Goal: Contribute content

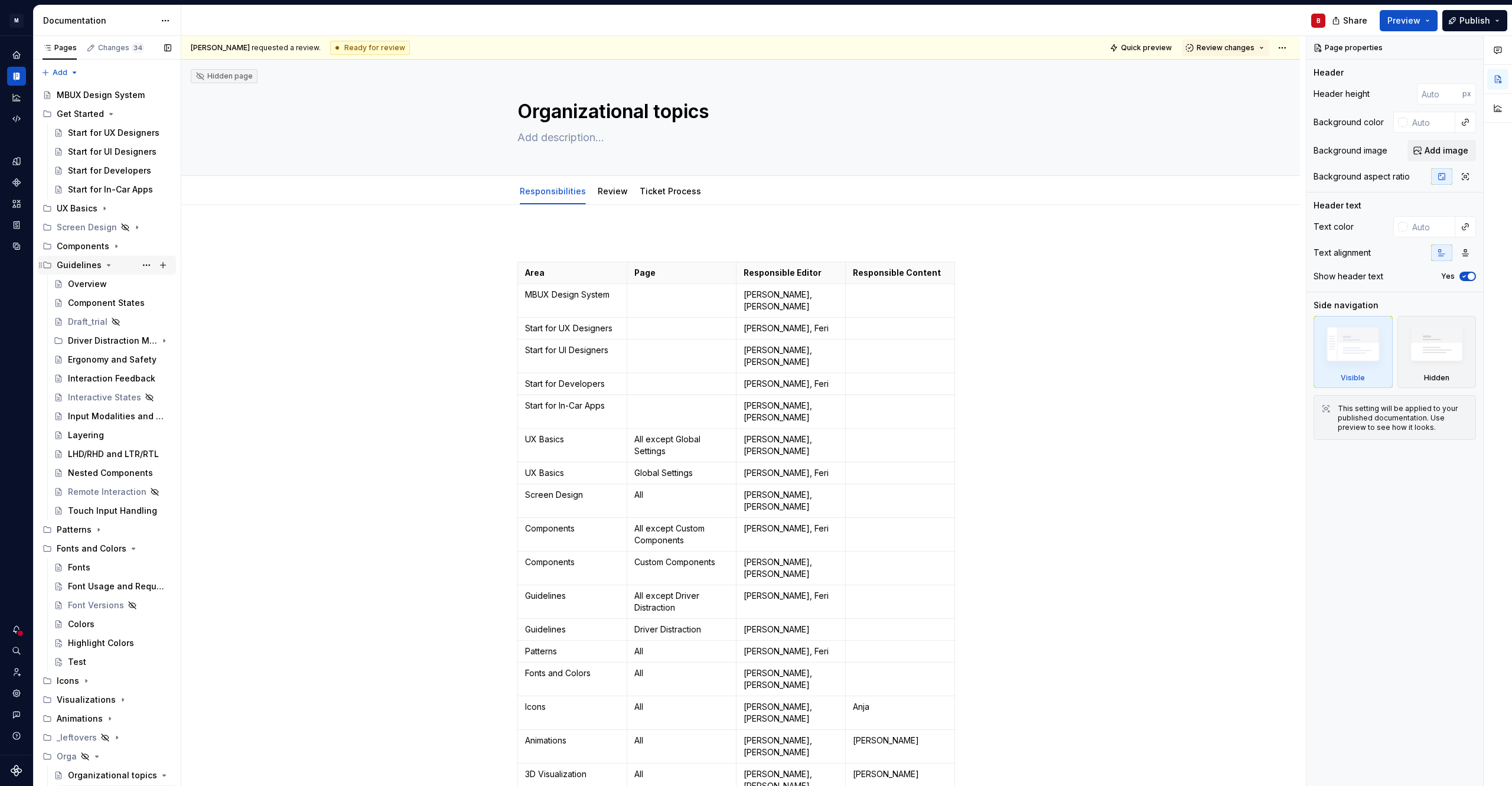
click at [105, 264] on icon "Page tree" at bounding box center [108, 265] width 10 height 10
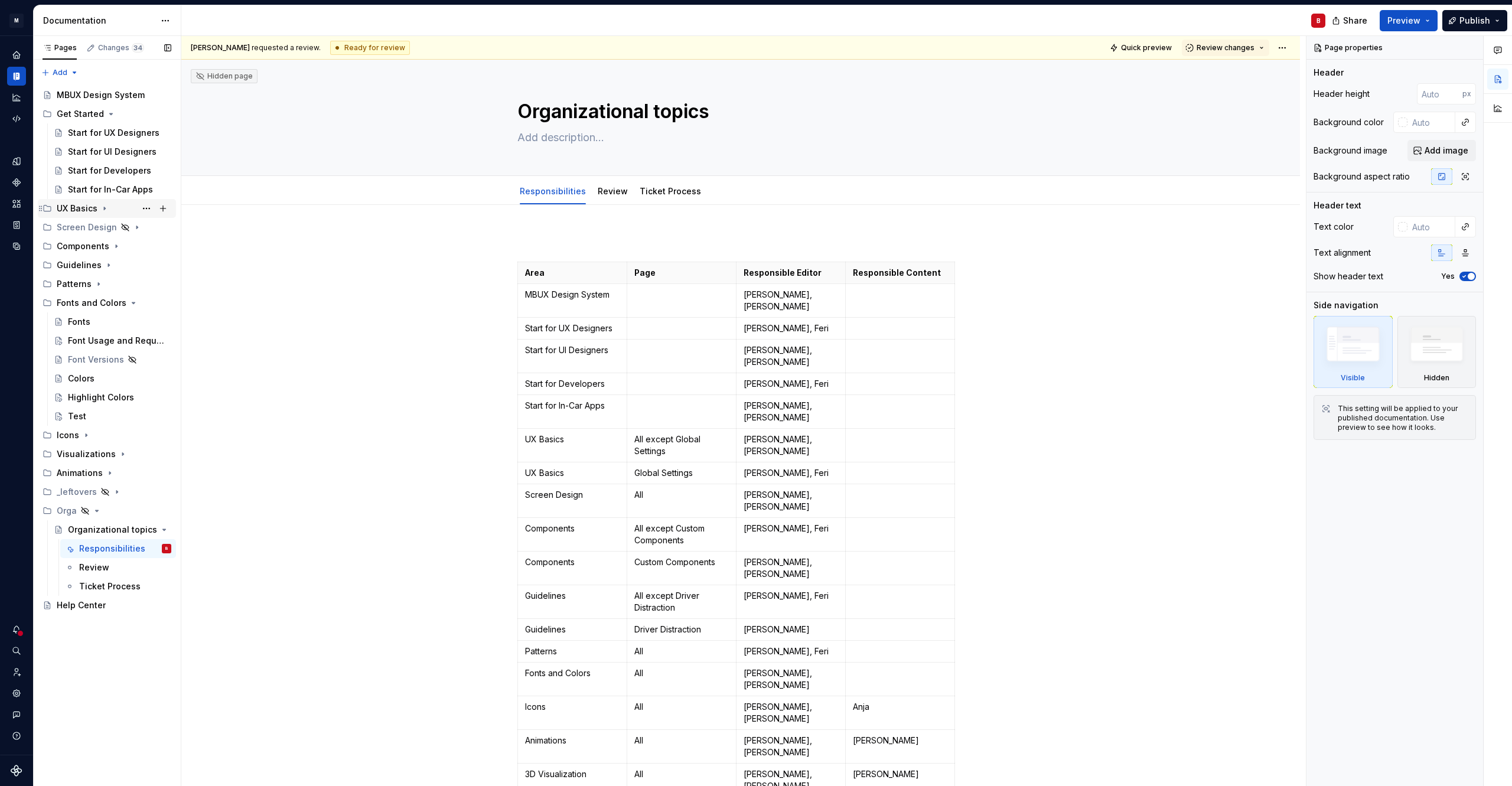
click at [108, 207] on icon "Page tree" at bounding box center [104, 209] width 10 height 10
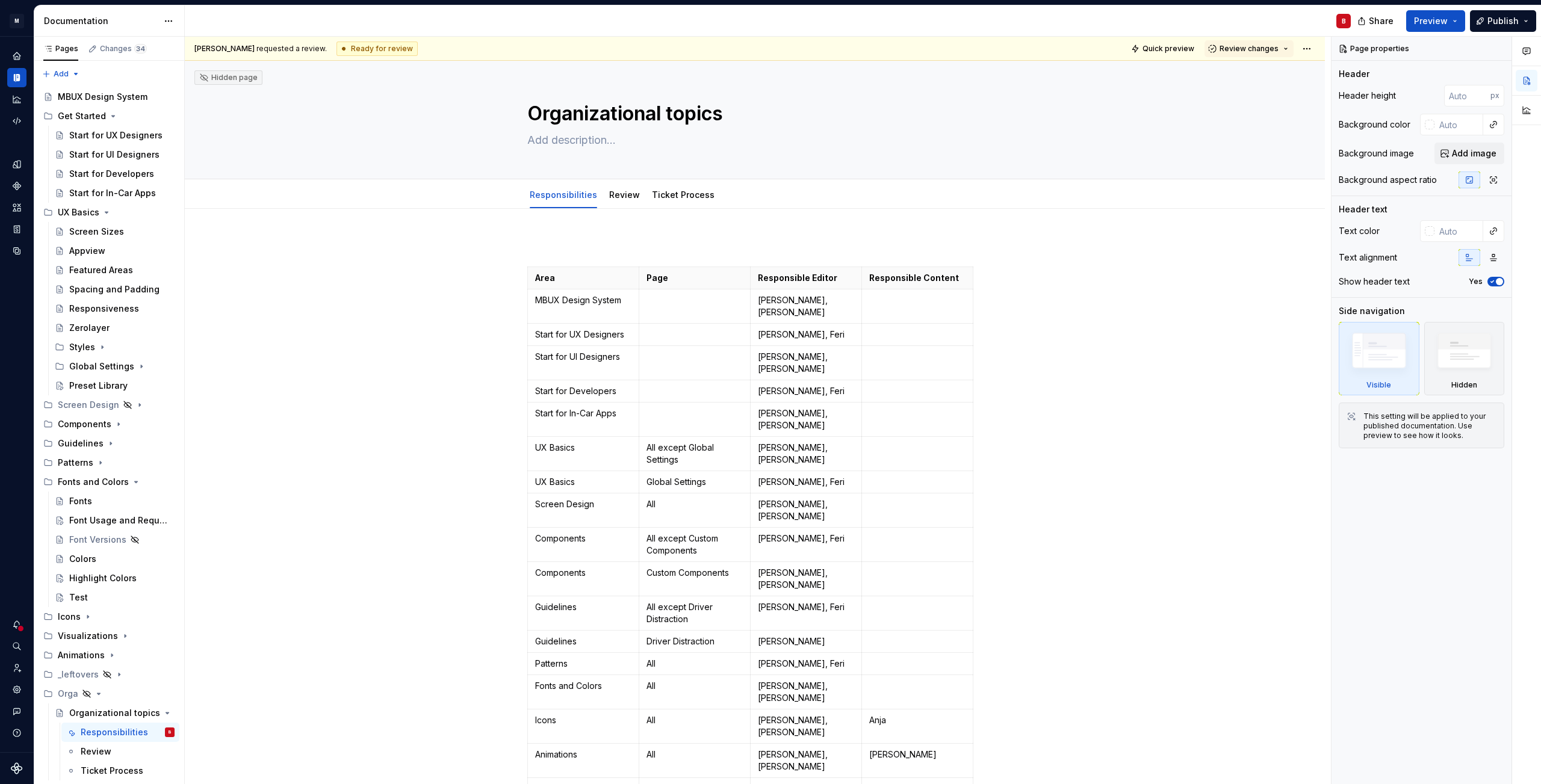
type textarea "*"
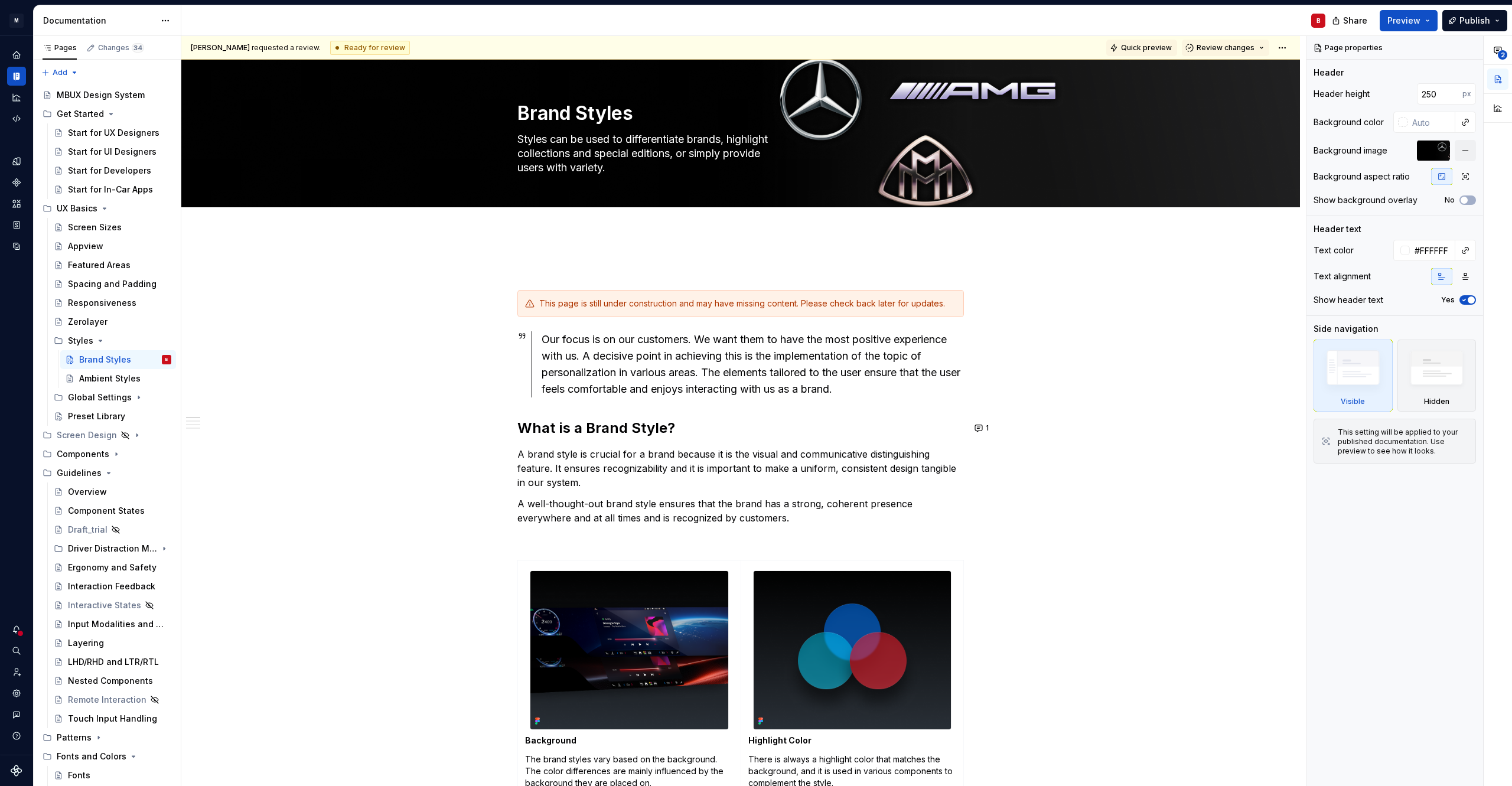
click at [1160, 46] on span "Quick preview" at bounding box center [1147, 48] width 51 height 10
click at [597, 266] on p at bounding box center [740, 269] width 446 height 15
click at [503, 270] on span at bounding box center [506, 269] width 10 height 17
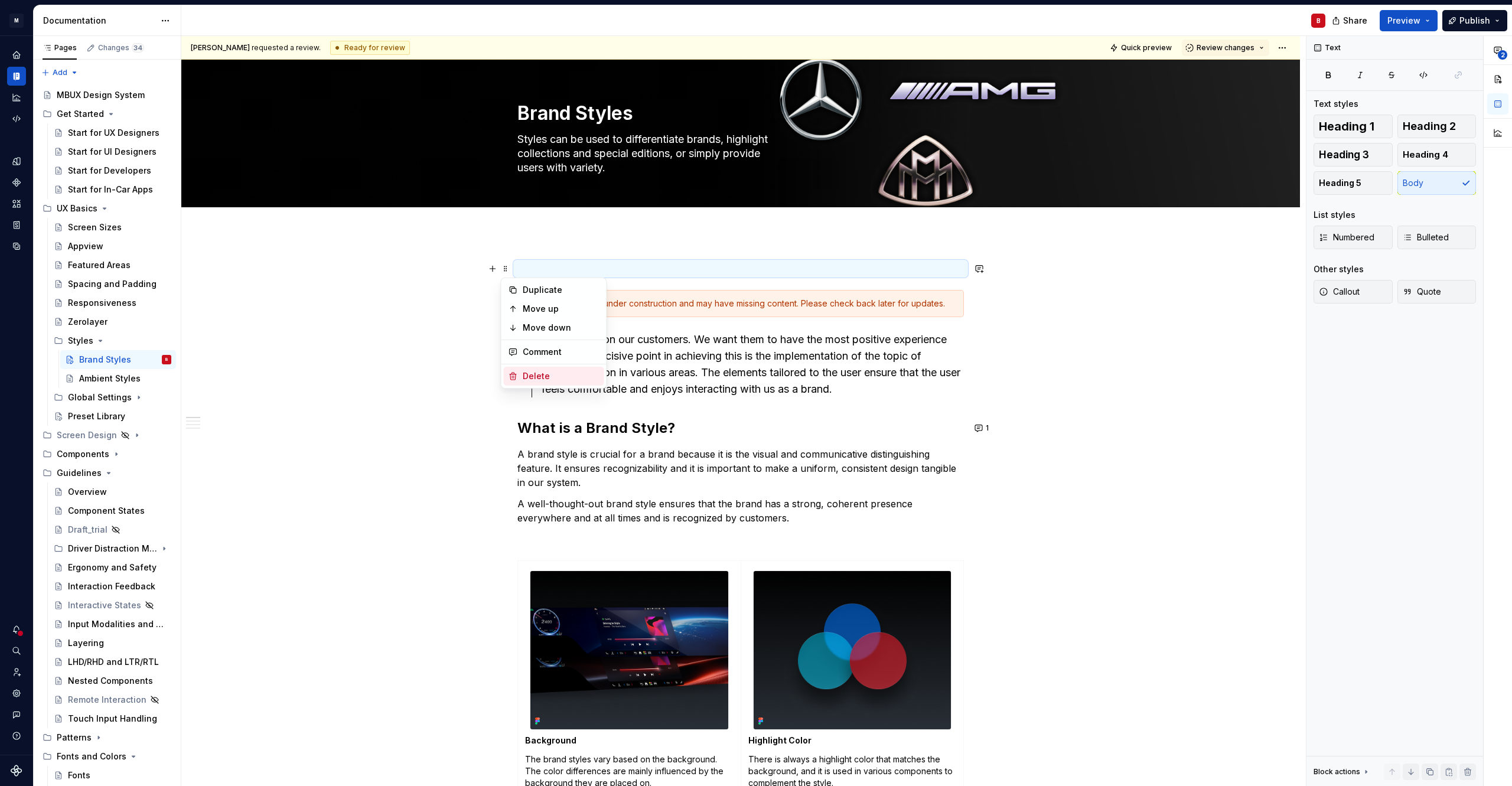
click at [540, 375] on div "Delete" at bounding box center [561, 376] width 77 height 12
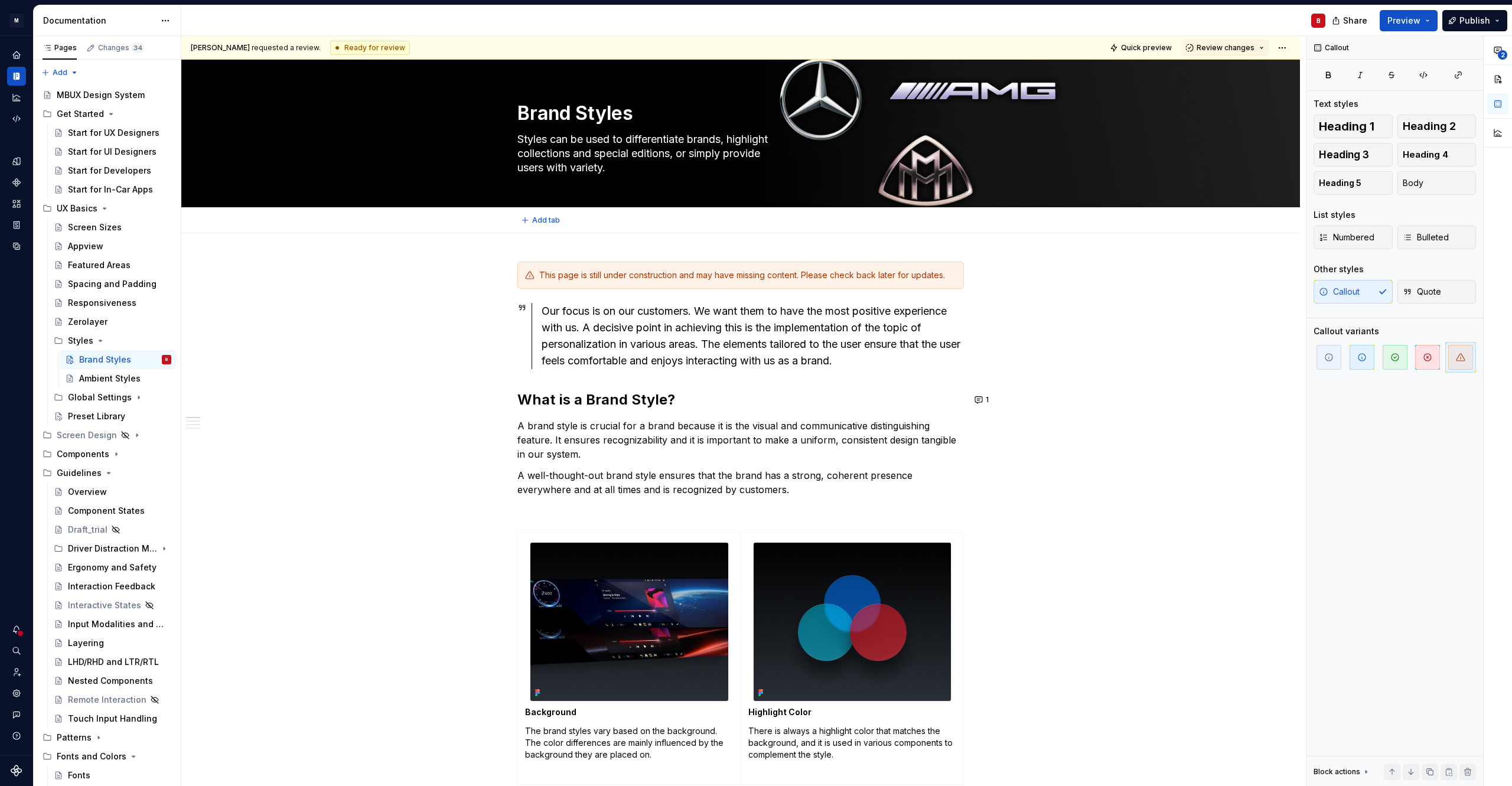
click at [548, 231] on div "Add tab" at bounding box center [740, 220] width 1118 height 26
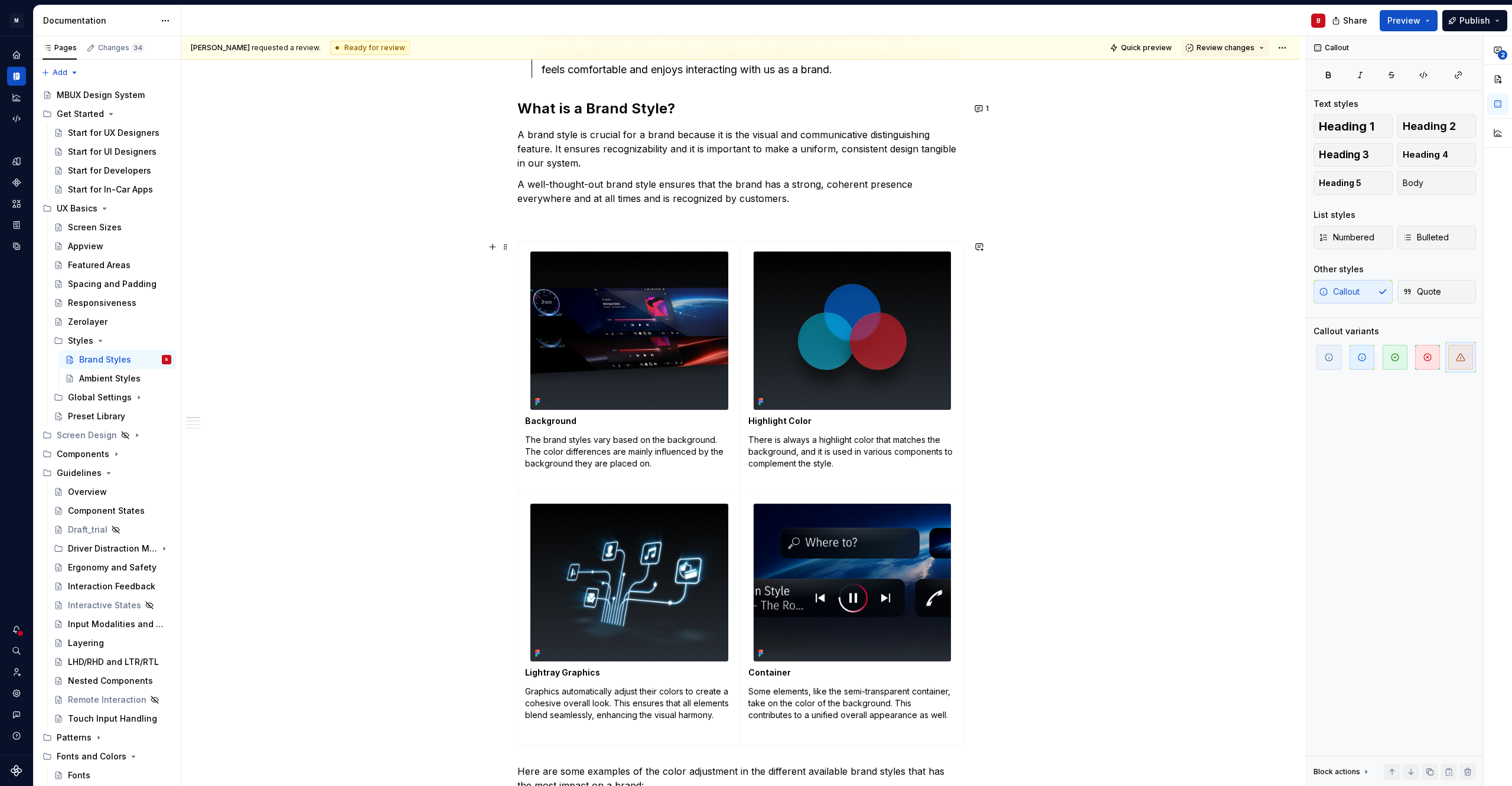
scroll to position [292, 0]
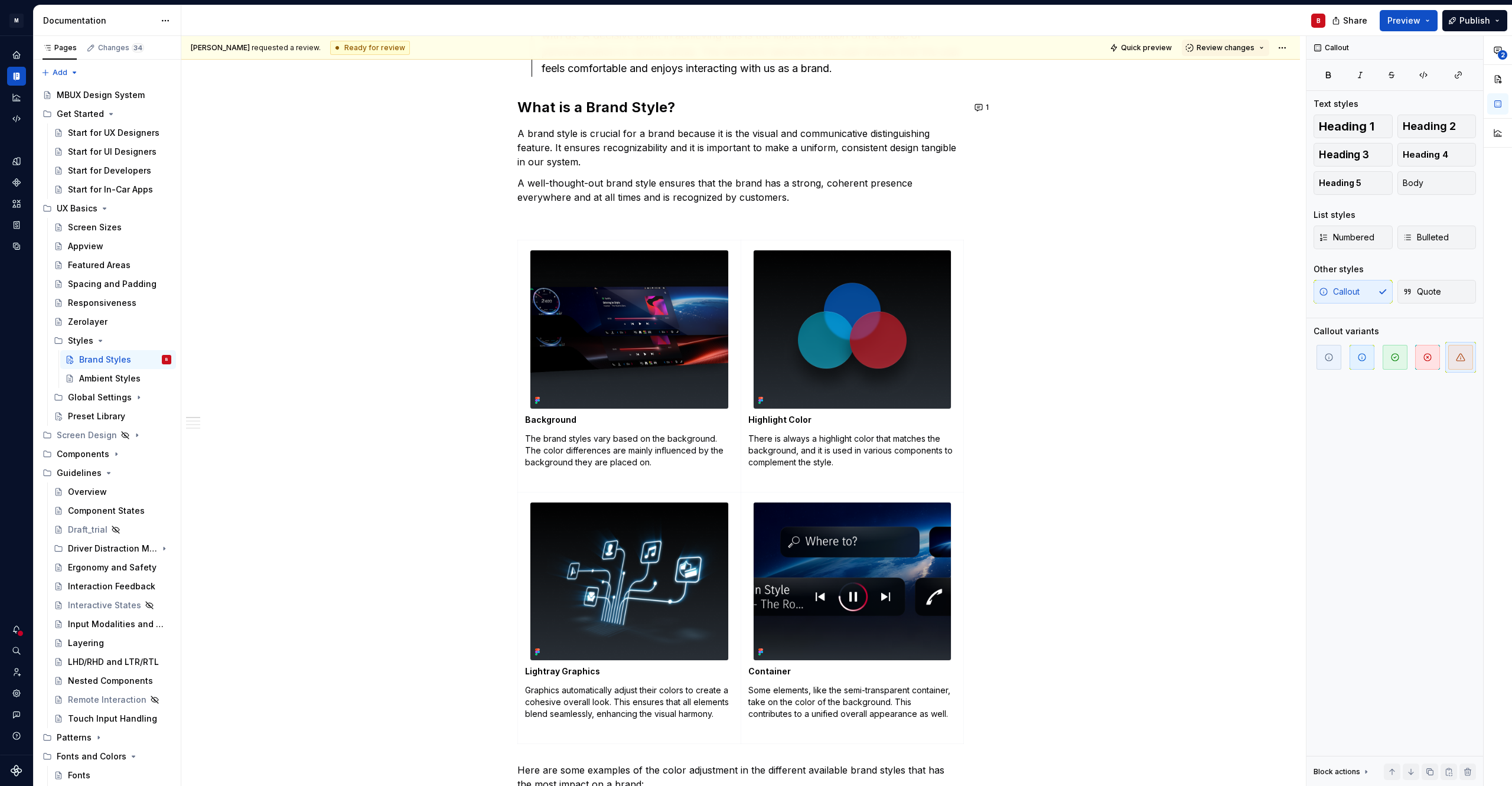
type textarea "*"
